Goal: Task Accomplishment & Management: Use online tool/utility

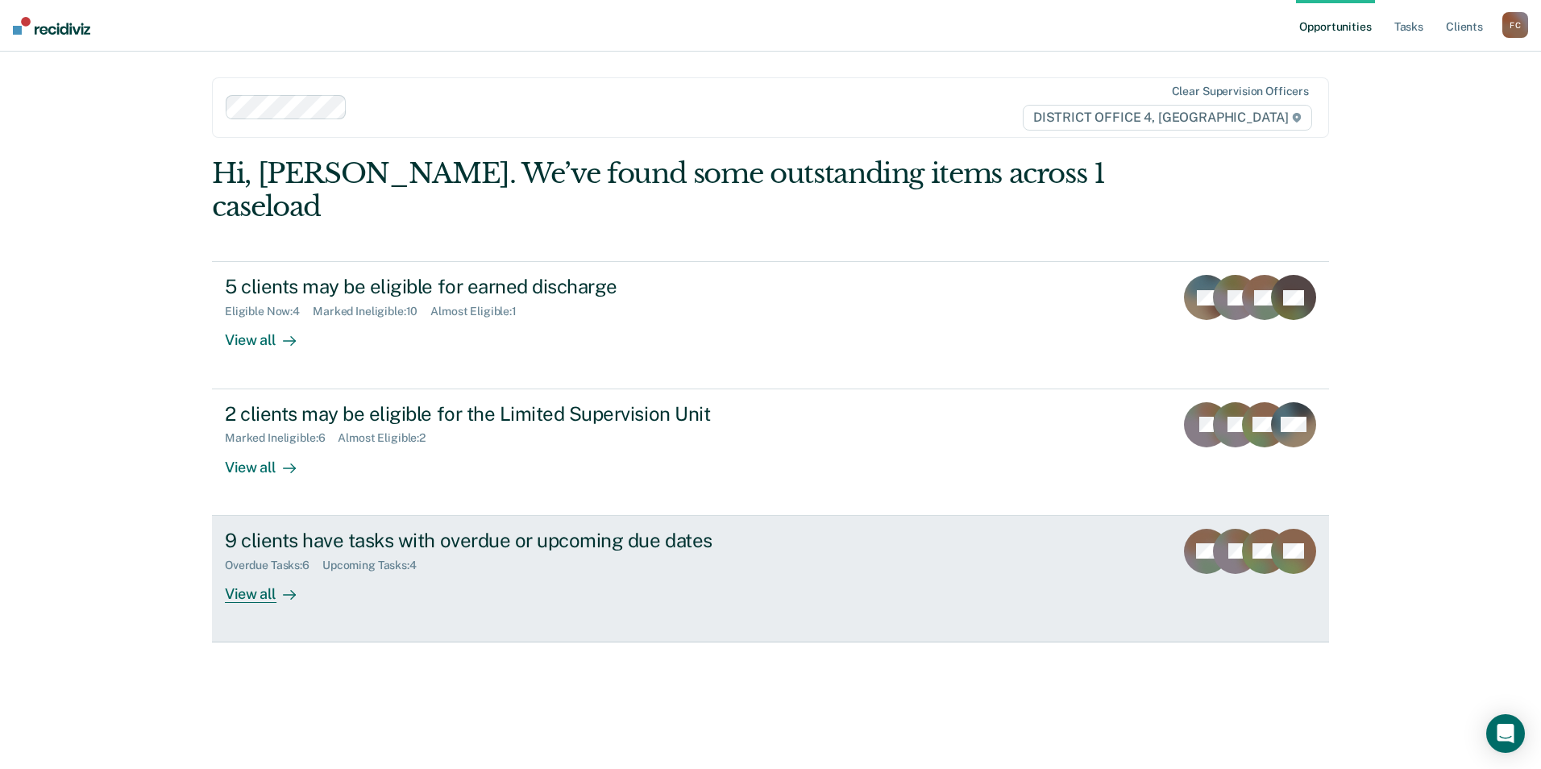
click at [370, 529] on div "9 clients have tasks with overdue or upcoming due dates" at bounding box center [508, 540] width 566 height 23
